Goal: Task Accomplishment & Management: Manage account settings

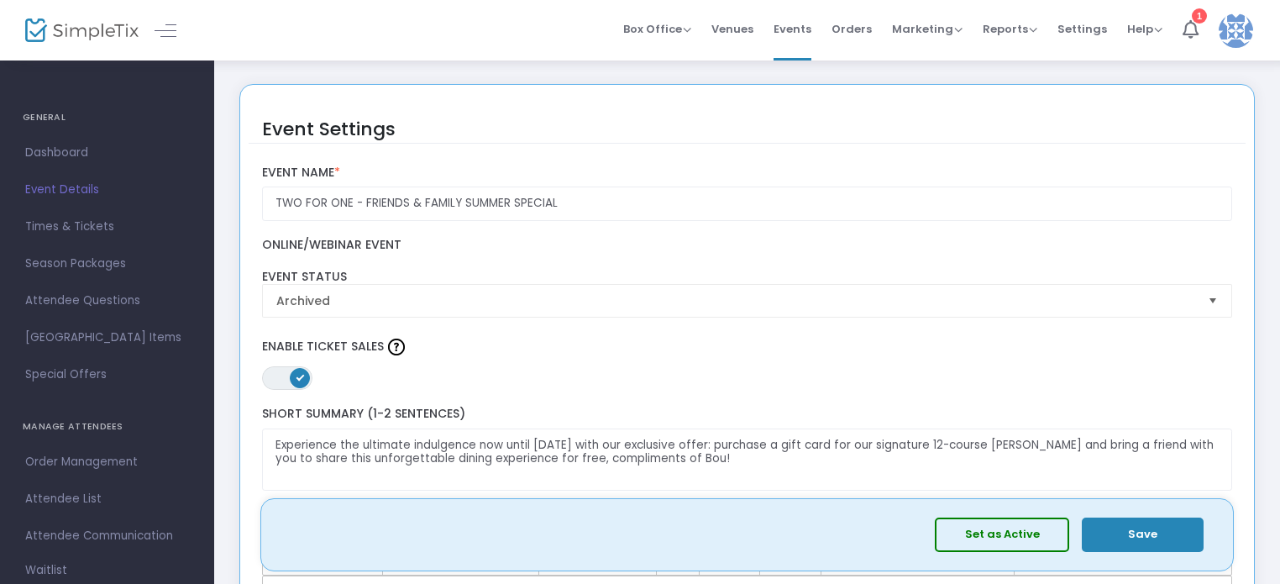
drag, startPoint x: 805, startPoint y: 24, endPoint x: 553, endPoint y: 214, distance: 315.5
click at [805, 24] on span "Events" at bounding box center [793, 29] width 38 height 43
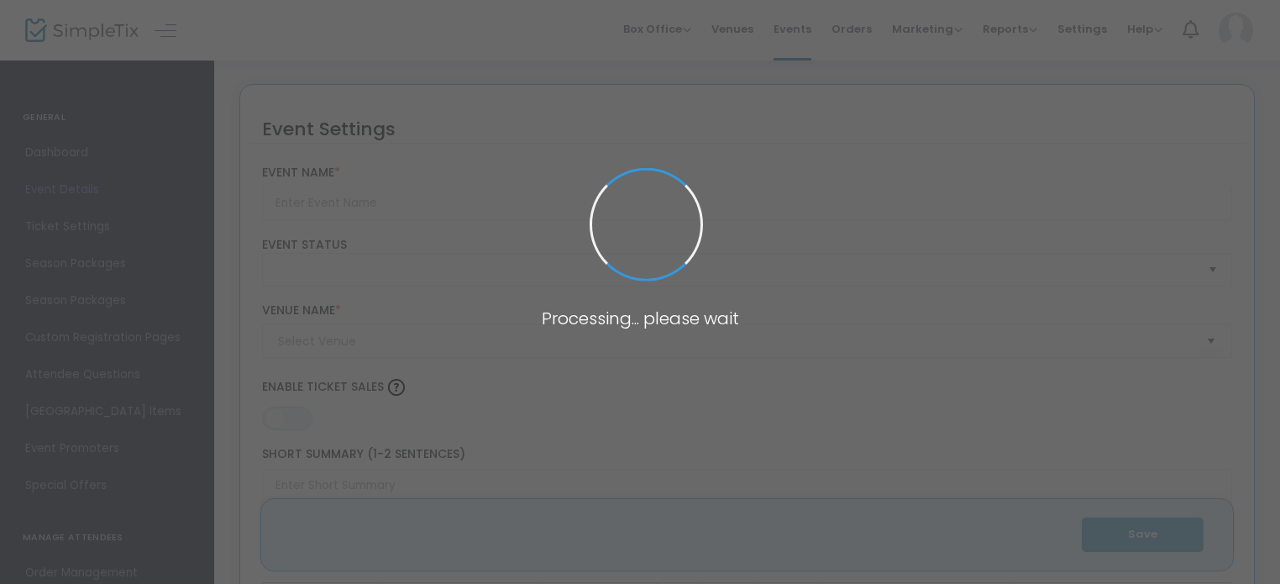
type input "TWO FOR ONE - FRIENDS & FAMILY SUMMER SPECIAL"
type textarea "Experience the ultimate indulgence now until [DATE] with our exclusive offer: p…"
type input "Purchase Now"
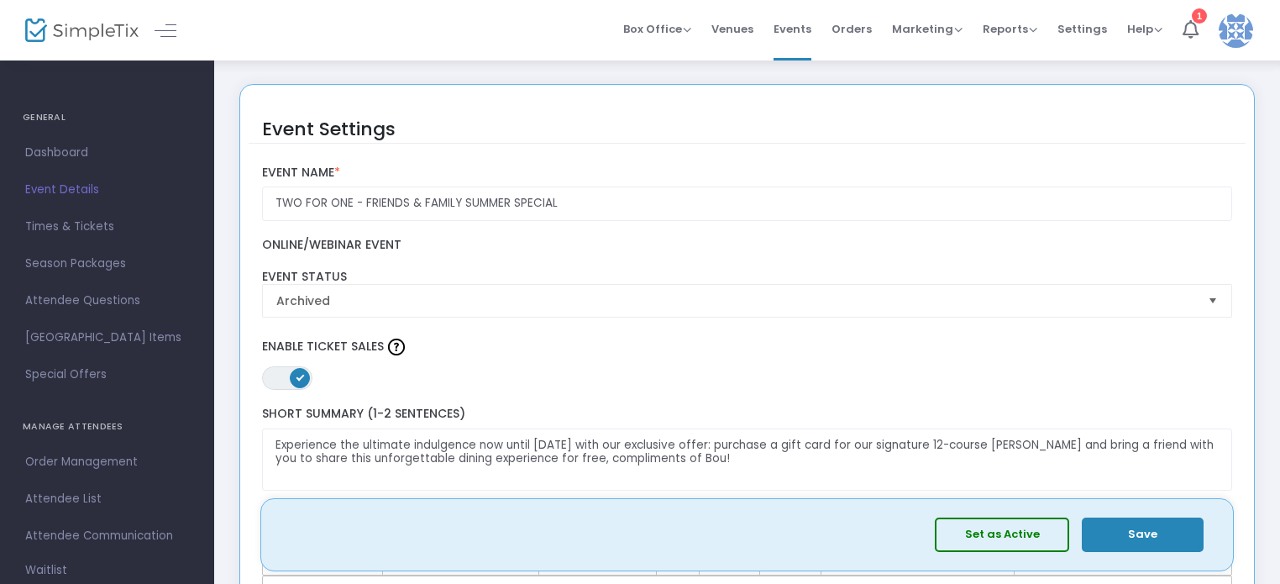
drag, startPoint x: 813, startPoint y: 34, endPoint x: 796, endPoint y: 69, distance: 39.1
click at [811, 34] on span "Events" at bounding box center [793, 29] width 38 height 43
